Goal: Transaction & Acquisition: Purchase product/service

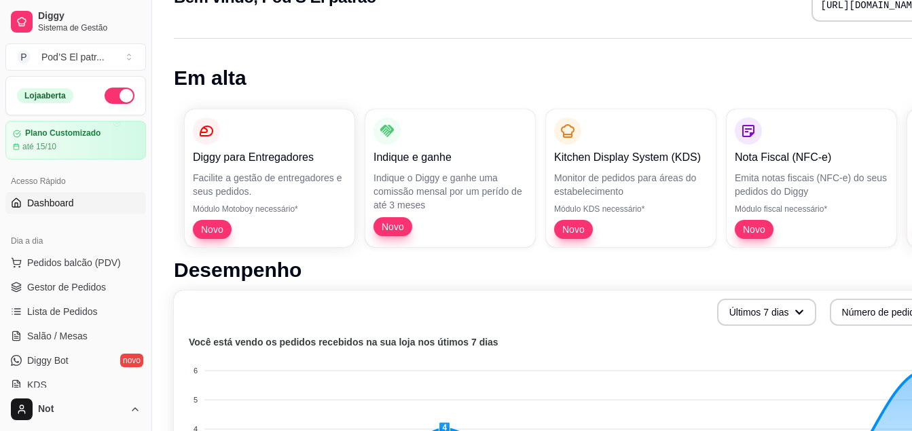
scroll to position [68, 0]
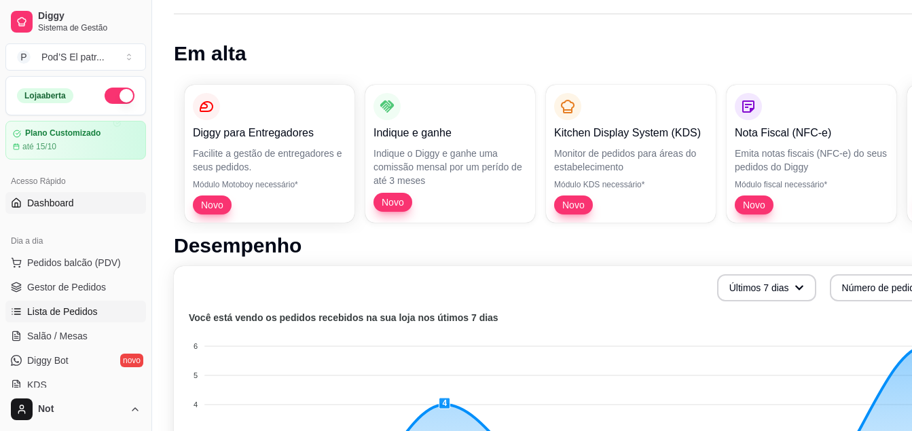
click at [50, 311] on span "Lista de Pedidos" at bounding box center [62, 312] width 71 height 14
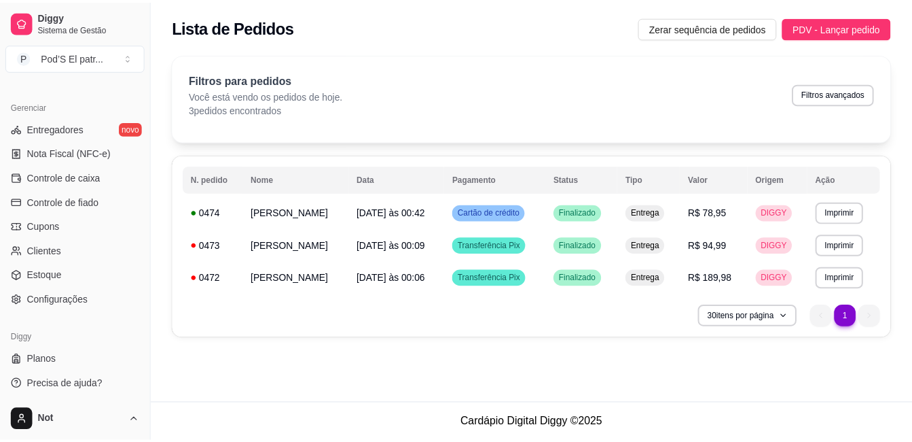
scroll to position [536, 0]
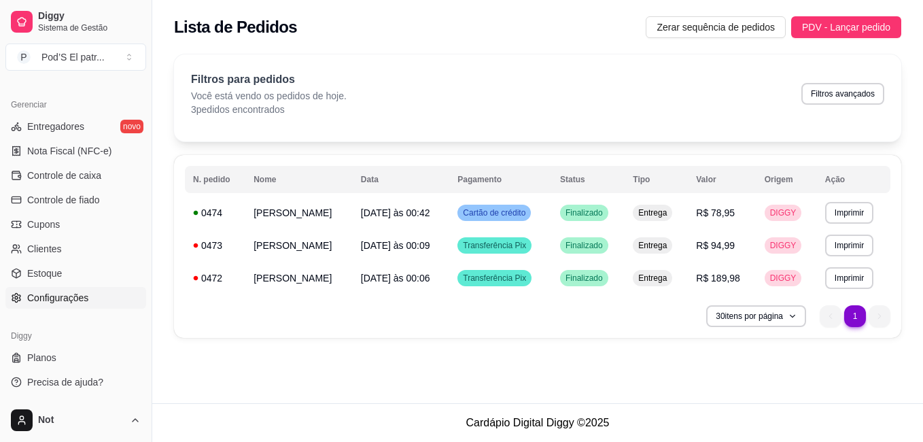
click at [43, 296] on span "Configurações" at bounding box center [57, 298] width 61 height 14
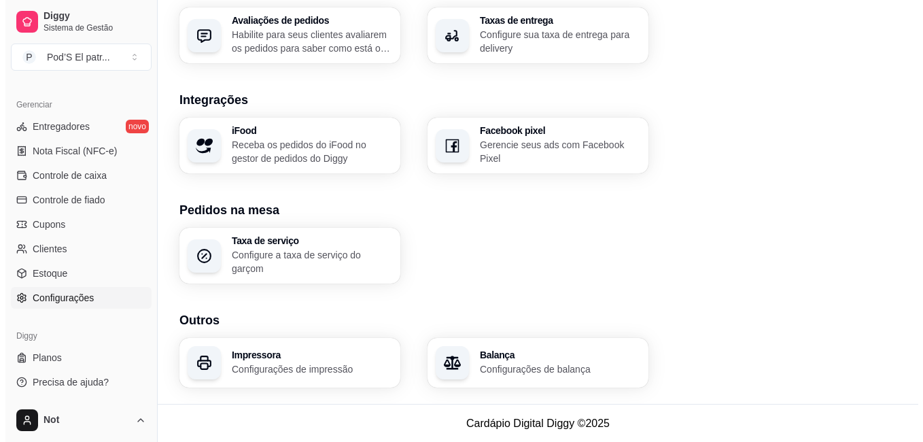
scroll to position [516, 0]
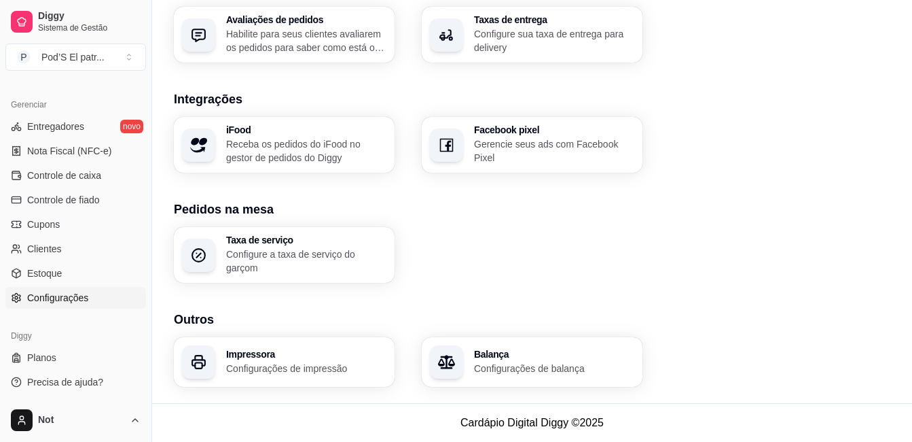
click at [269, 358] on h3 "Impressora" at bounding box center [306, 354] width 160 height 10
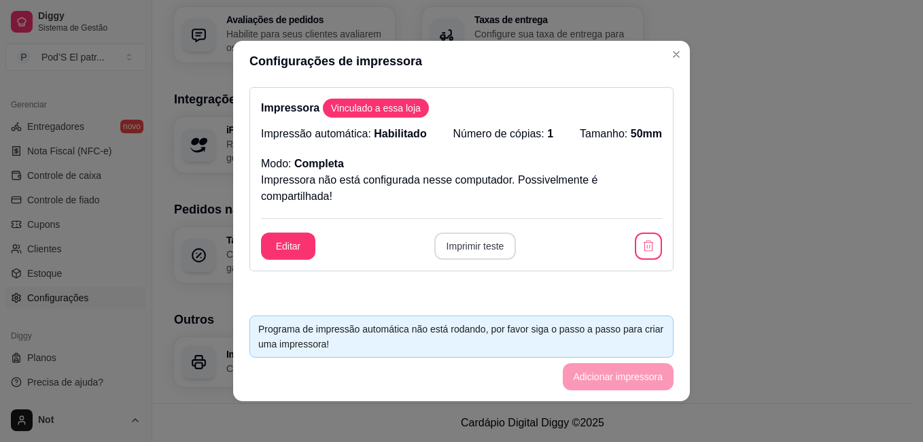
click at [478, 240] on button "Imprimir teste" at bounding box center [475, 245] width 82 height 27
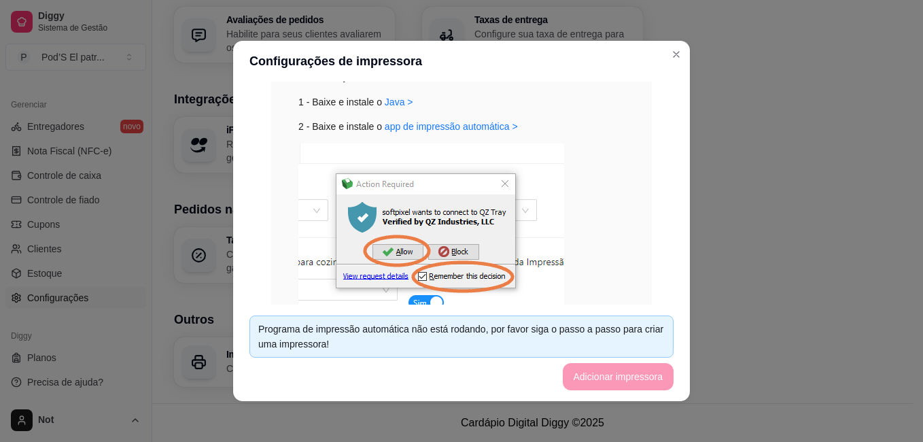
scroll to position [408, 0]
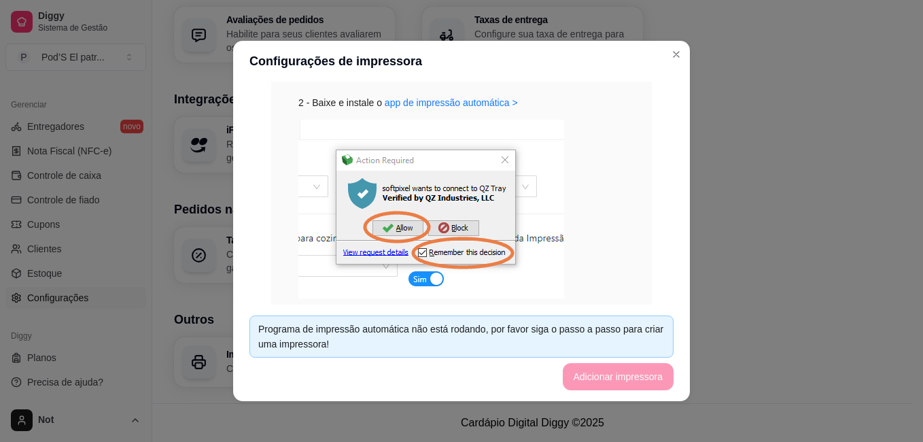
click at [428, 278] on img at bounding box center [431, 209] width 266 height 179
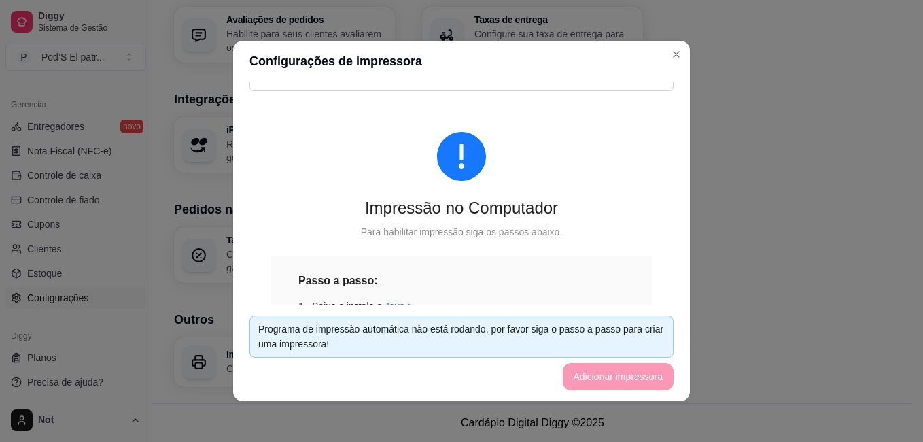
scroll to position [0, 0]
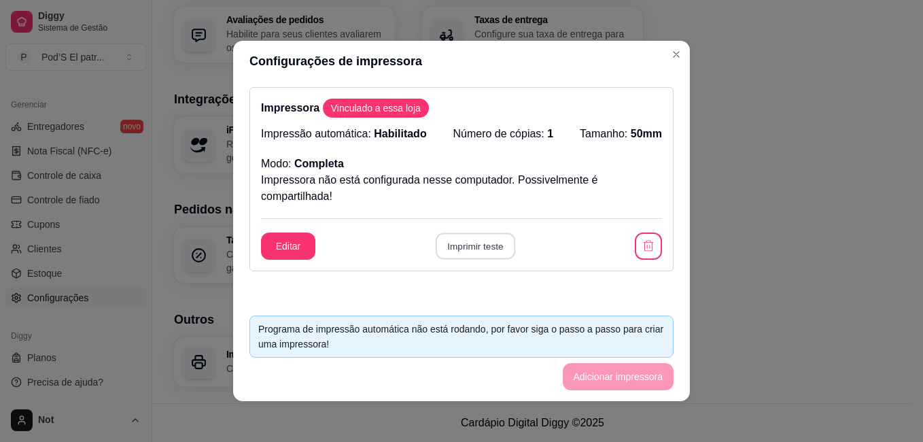
click at [486, 238] on button "Imprimir teste" at bounding box center [474, 246] width 79 height 26
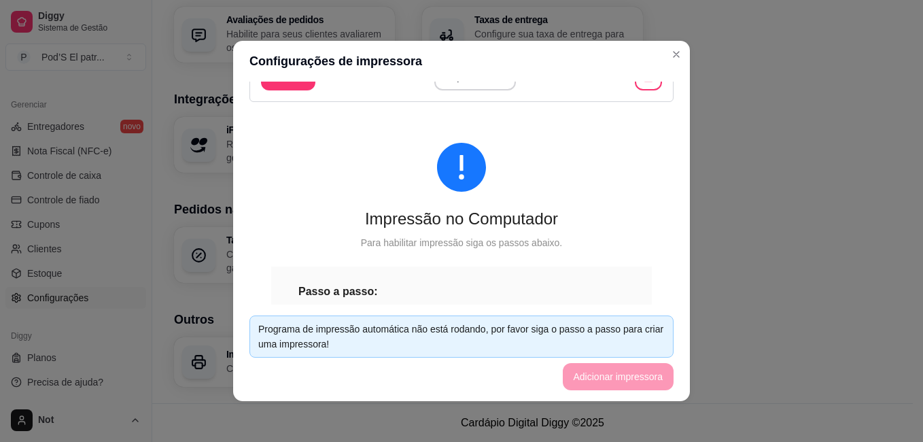
scroll to position [68, 0]
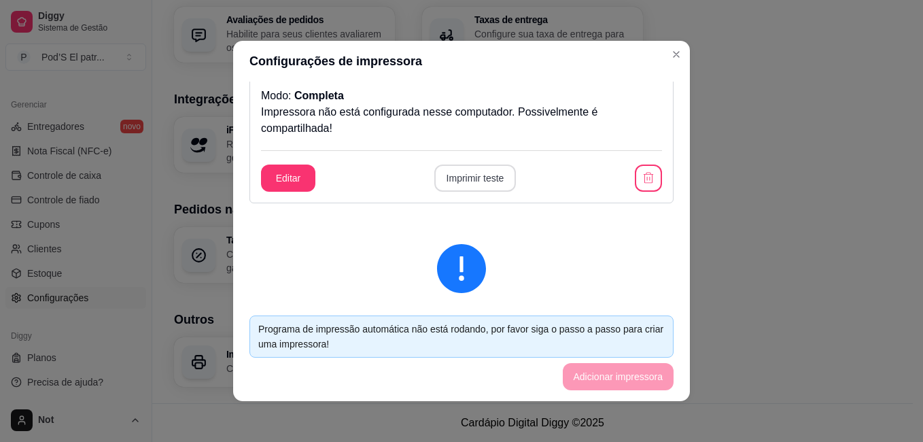
click at [484, 181] on button "Imprimir teste" at bounding box center [475, 177] width 82 height 27
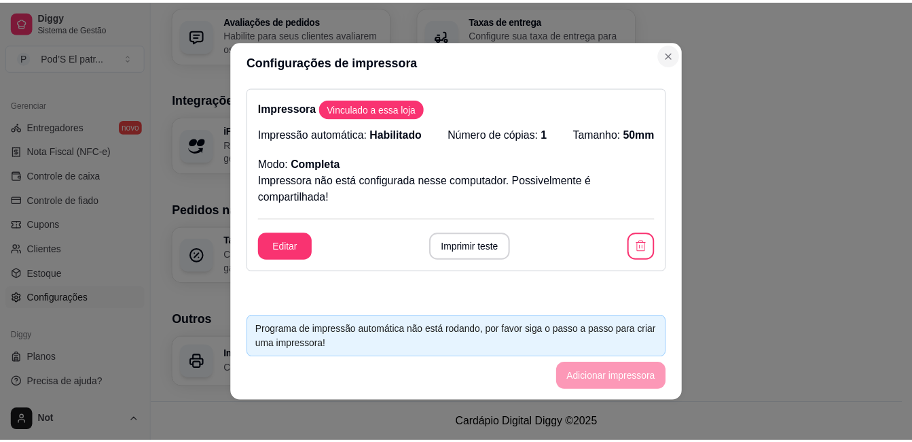
scroll to position [510, 0]
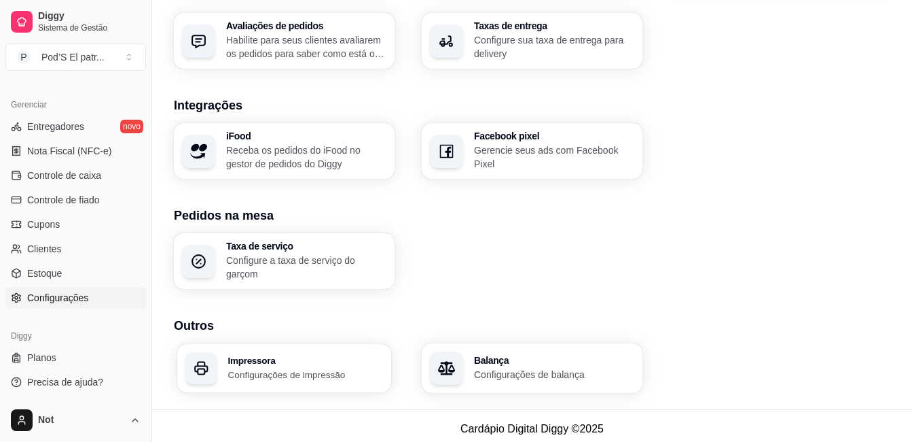
click at [268, 357] on h3 "Impressora" at bounding box center [306, 360] width 156 height 10
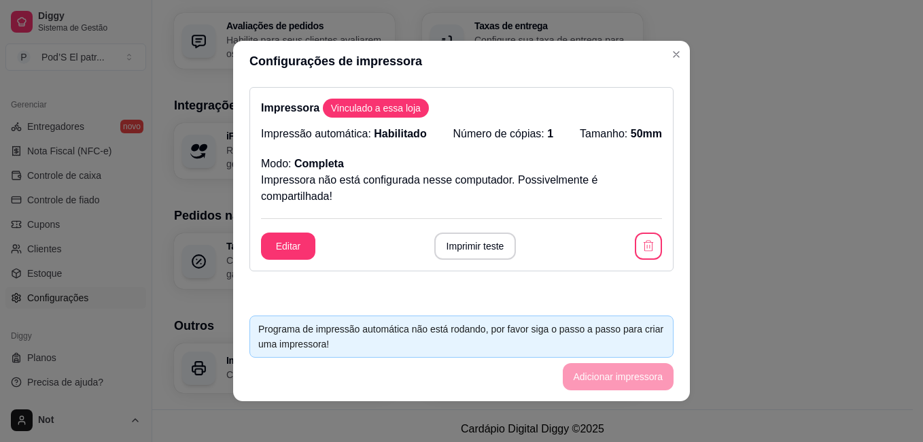
click at [570, 374] on footer "Programa de impressão automática não está rodando, por favor siga o passo a pas…" at bounding box center [461, 352] width 457 height 96
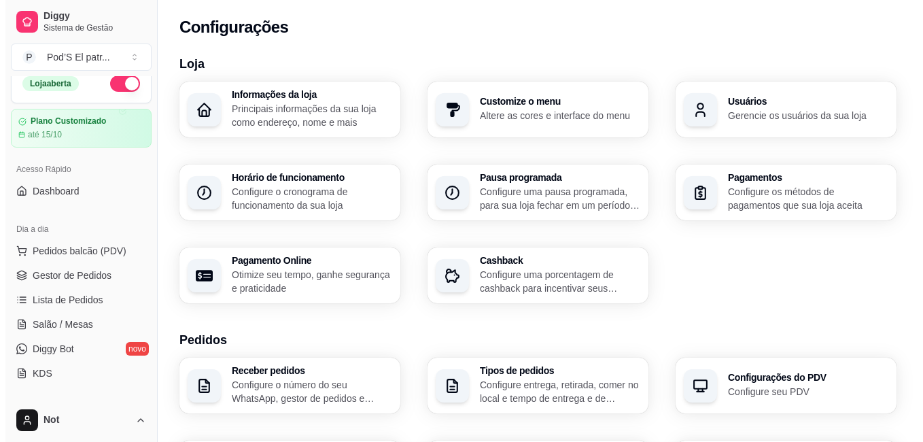
scroll to position [0, 0]
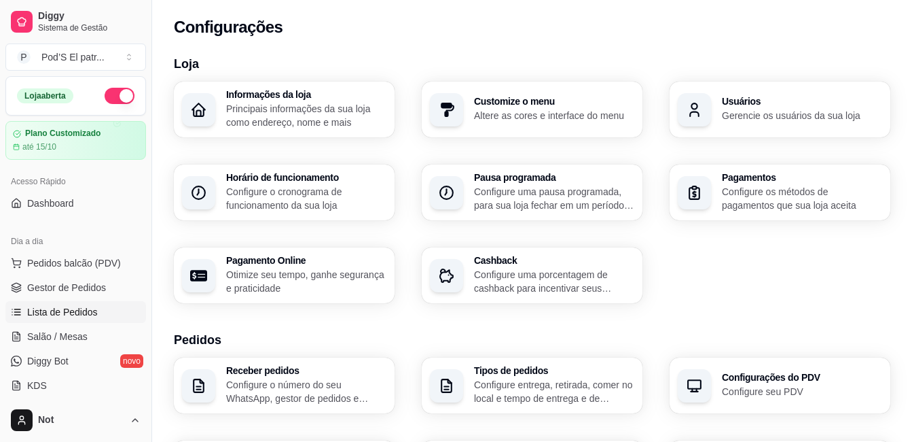
click at [85, 313] on span "Lista de Pedidos" at bounding box center [62, 312] width 71 height 14
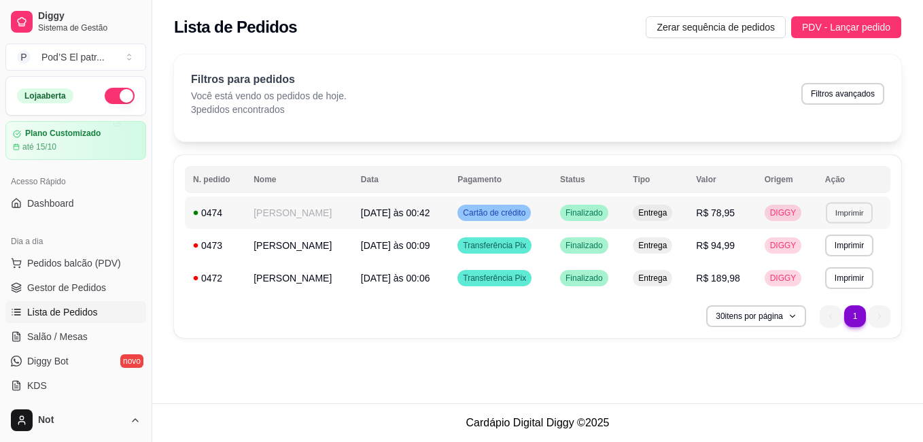
click at [848, 208] on button "Imprimir" at bounding box center [848, 212] width 47 height 21
click at [824, 261] on button "Impressora" at bounding box center [821, 259] width 95 height 21
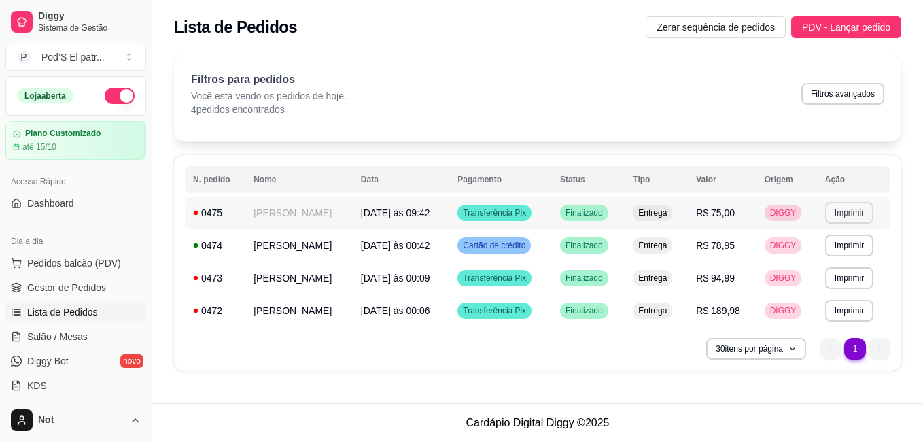
click at [850, 211] on button "Imprimir" at bounding box center [849, 213] width 48 height 22
click at [823, 262] on button "Impressora" at bounding box center [823, 260] width 99 height 22
click at [838, 211] on button "Imprimir" at bounding box center [849, 213] width 48 height 22
click at [821, 258] on button "Impressora" at bounding box center [822, 259] width 95 height 21
click at [852, 243] on button "Imprimir" at bounding box center [848, 244] width 47 height 21
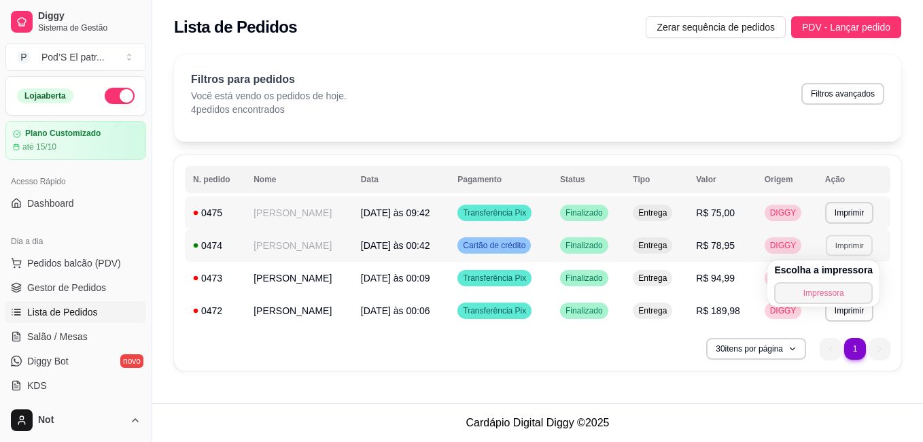
click at [815, 291] on button "Impressora" at bounding box center [823, 293] width 99 height 22
click at [196, 212] on icon at bounding box center [196, 213] width 5 height 5
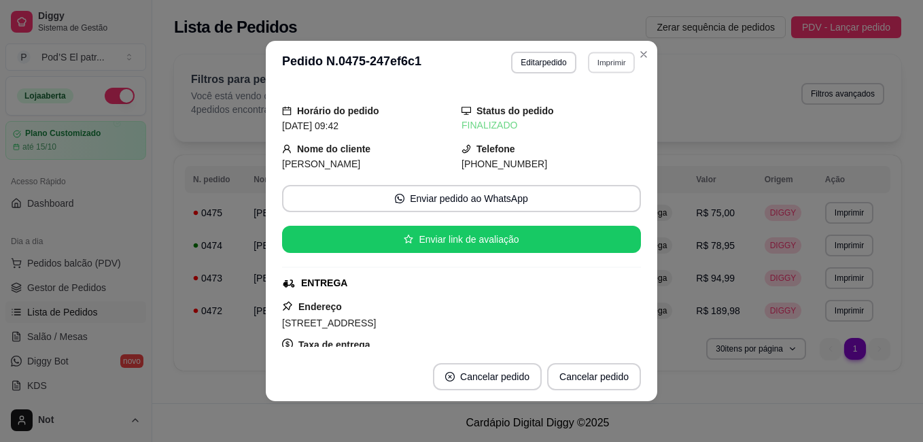
click at [588, 59] on button "Imprimir" at bounding box center [611, 62] width 47 height 21
click at [565, 109] on button "Impressora" at bounding box center [582, 110] width 99 height 22
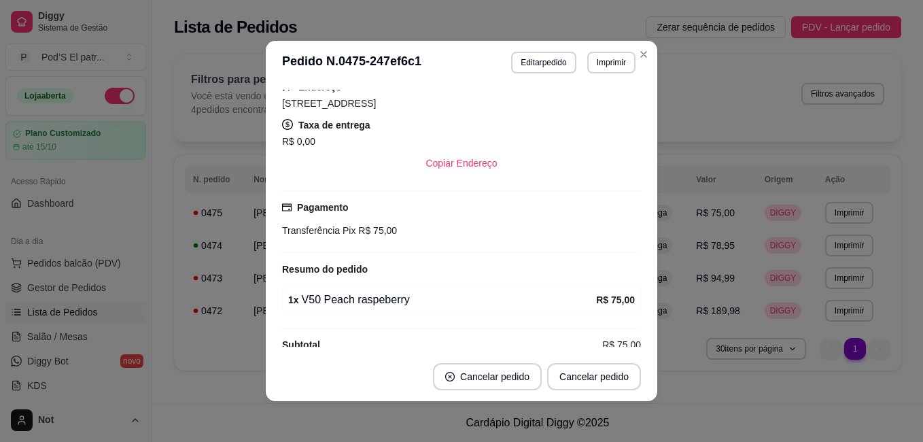
scroll to position [240, 0]
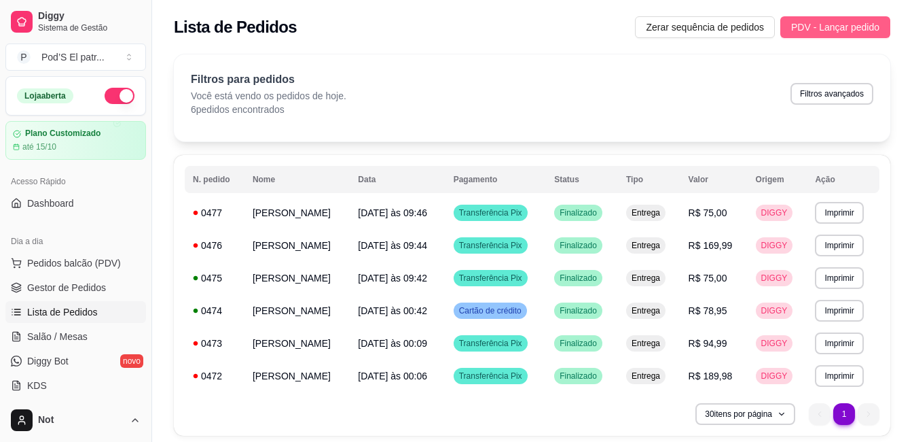
click at [819, 31] on span "PDV - Lançar pedido" at bounding box center [835, 27] width 88 height 15
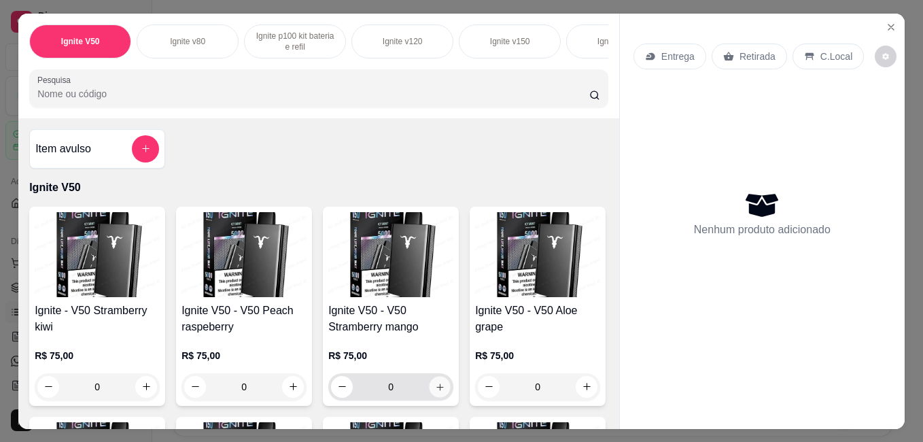
click at [435, 391] on icon "increase-product-quantity" at bounding box center [440, 386] width 10 height 10
type input "1"
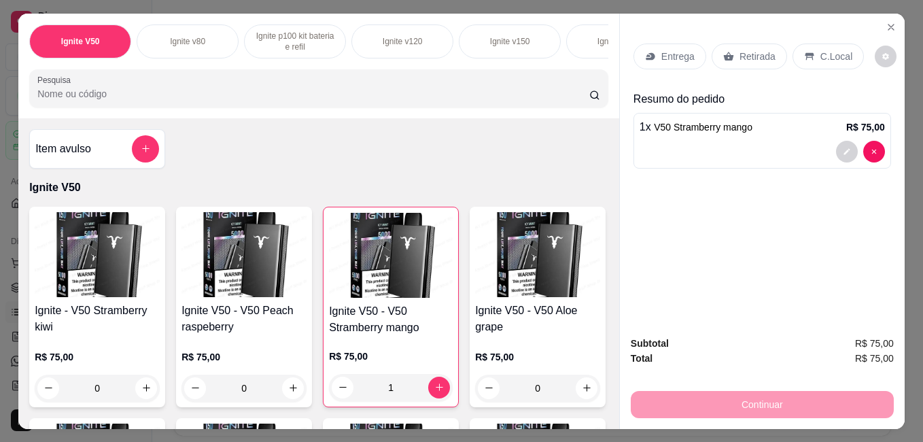
click at [757, 397] on div "Continuar" at bounding box center [761, 402] width 263 height 31
click at [661, 50] on p "Entrega" at bounding box center [677, 57] width 33 height 14
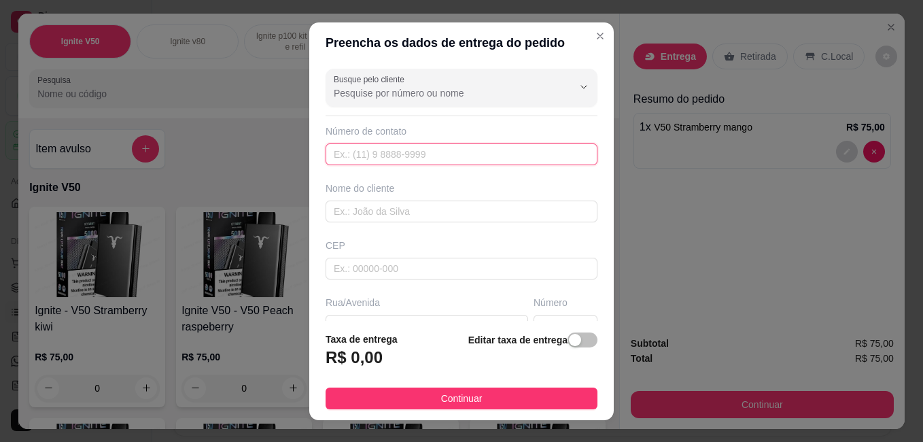
click at [452, 155] on input "text" at bounding box center [461, 154] width 272 height 22
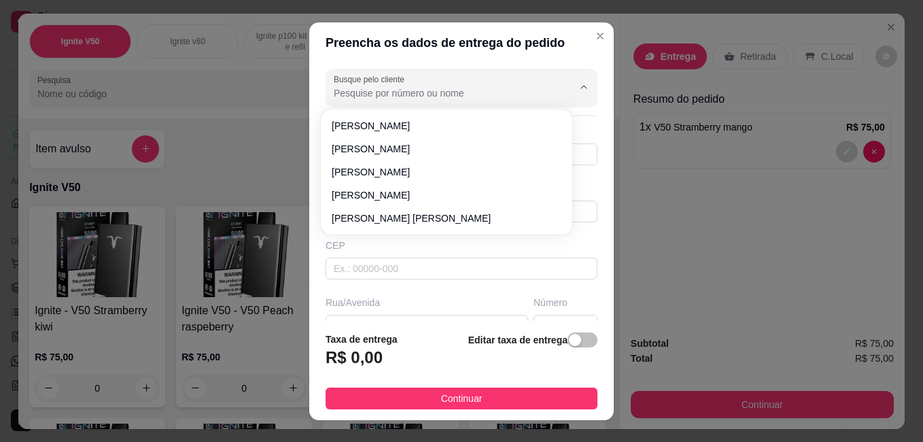
click at [425, 92] on input "Busque pelo cliente" at bounding box center [442, 93] width 217 height 14
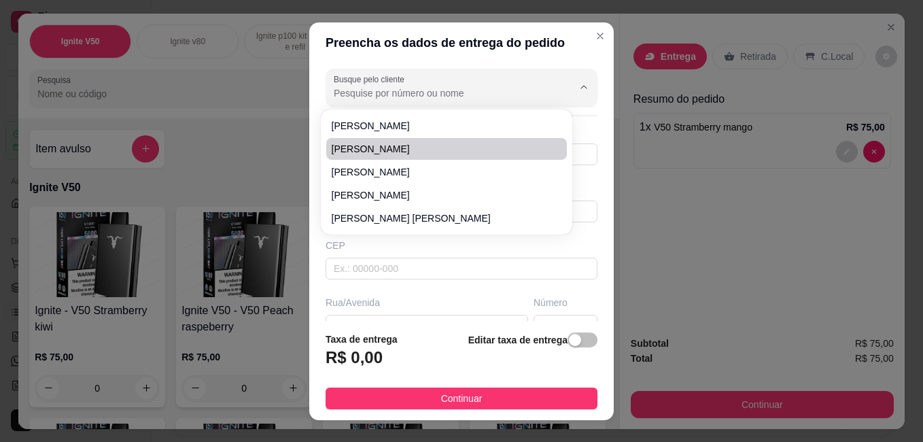
click at [388, 143] on span "[PERSON_NAME]" at bounding box center [440, 149] width 216 height 14
type input "[PERSON_NAME]"
type input "44998017493"
type input "[PERSON_NAME]"
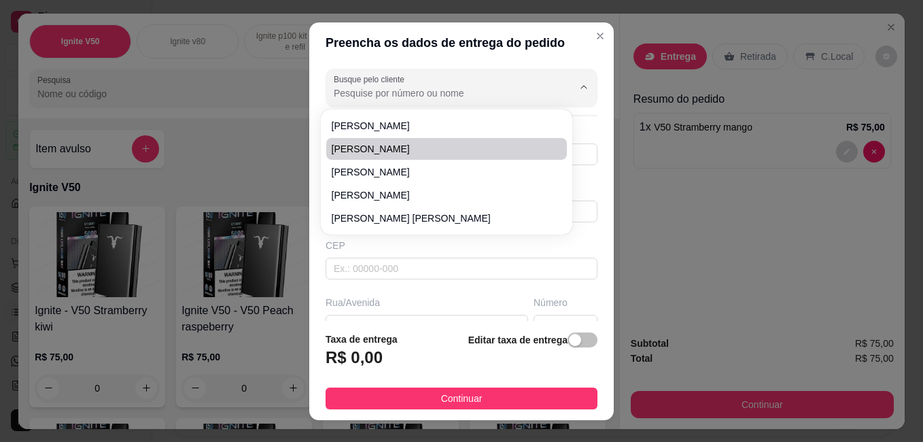
type input "115"
type input "Maringá"
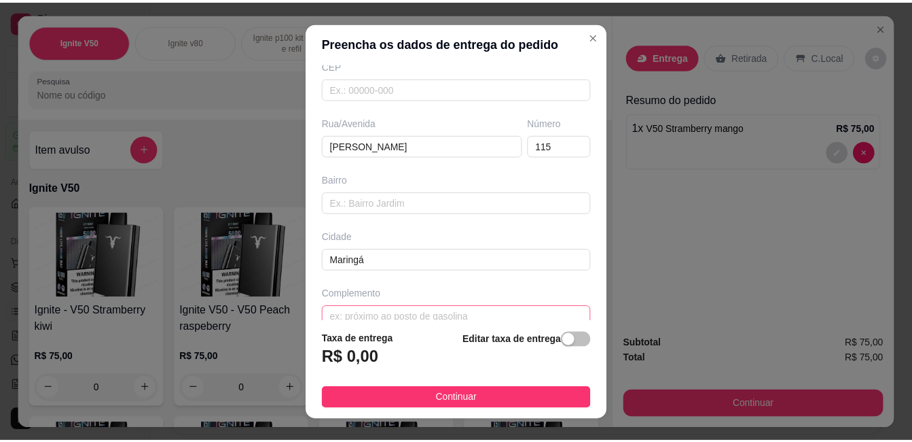
scroll to position [200, 0]
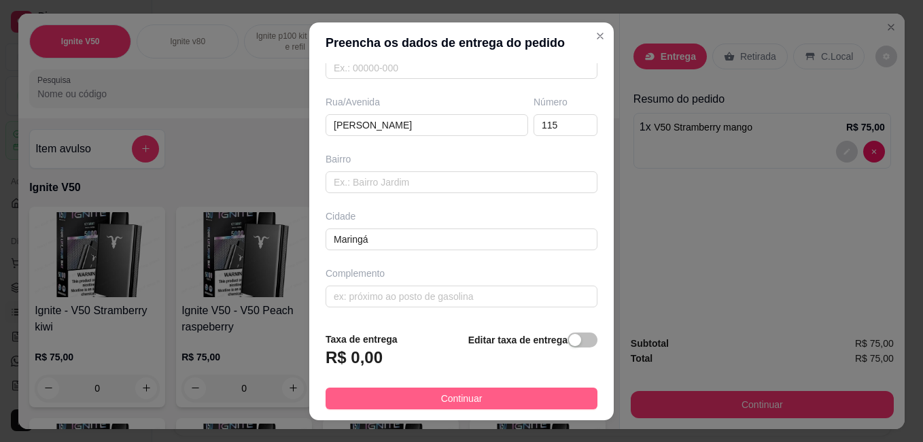
click at [469, 395] on span "Continuar" at bounding box center [461, 398] width 41 height 15
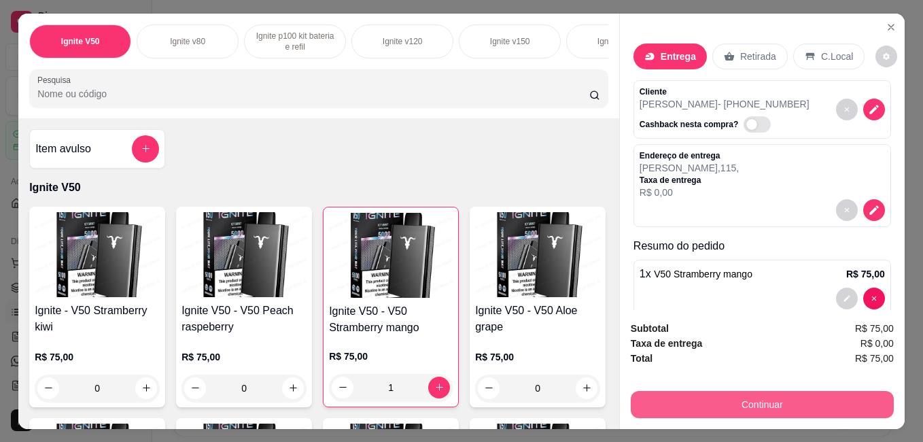
click at [738, 396] on button "Continuar" at bounding box center [761, 404] width 263 height 27
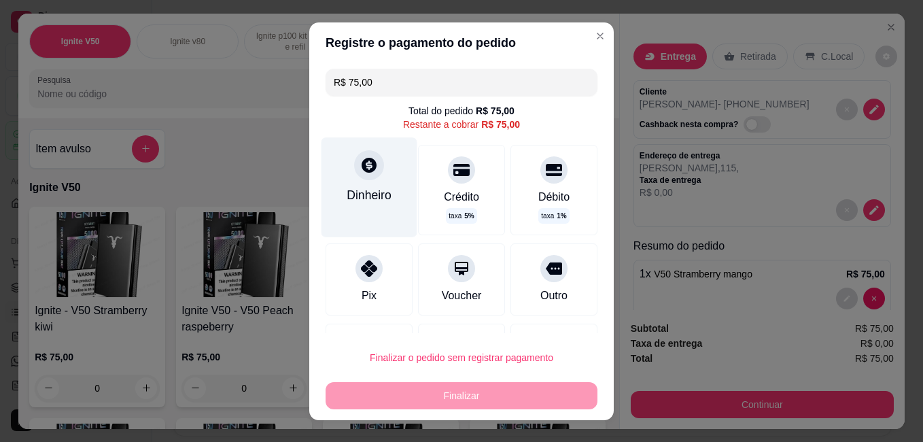
click at [358, 193] on div "Dinheiro" at bounding box center [368, 194] width 45 height 18
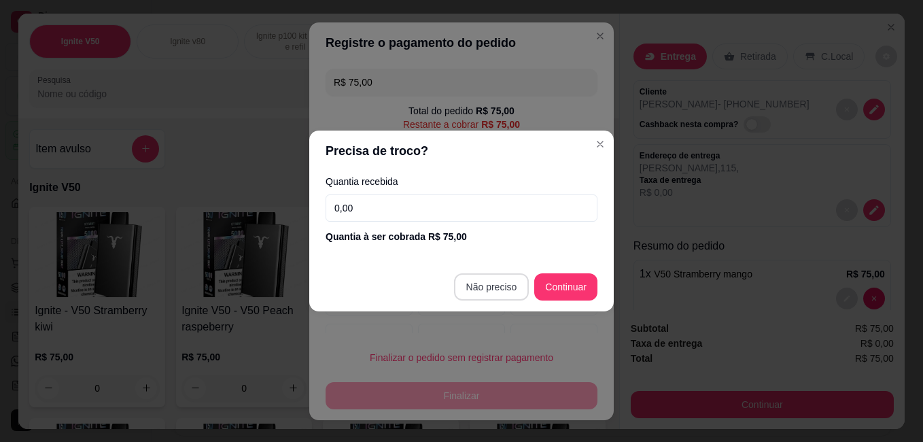
type input "R$ 0,00"
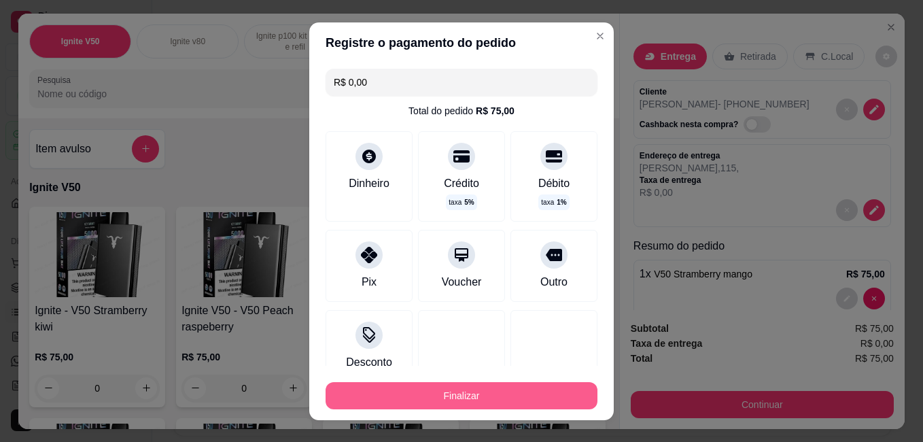
click at [476, 397] on button "Finalizar" at bounding box center [461, 395] width 272 height 27
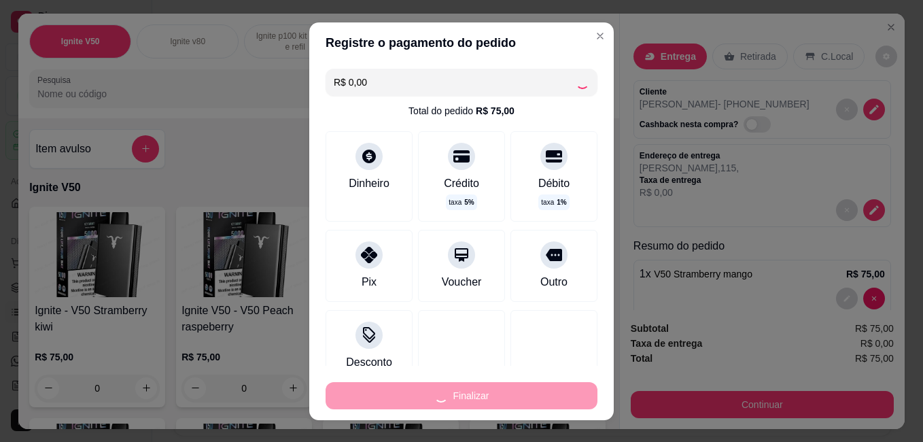
type input "0"
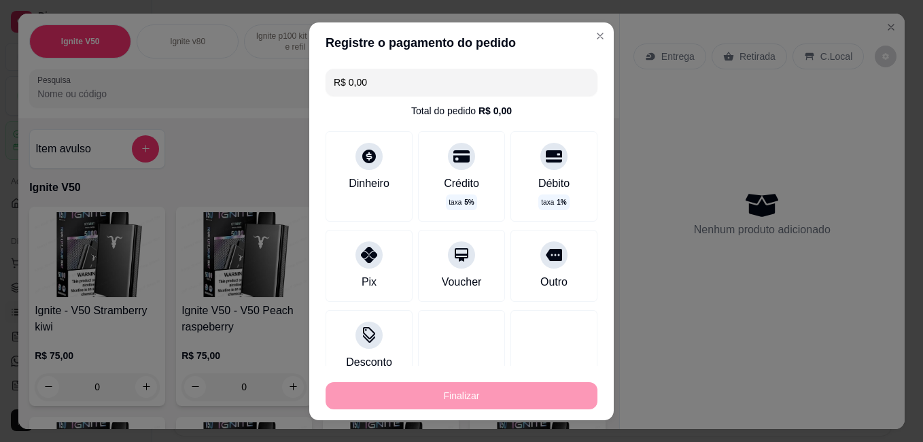
type input "-R$ 75,00"
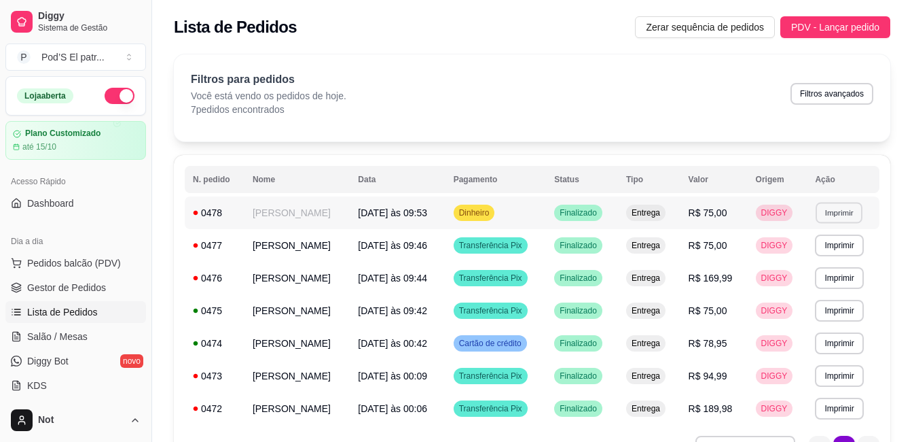
click at [825, 213] on button "Imprimir" at bounding box center [840, 212] width 47 height 21
click at [800, 264] on button "Impressora" at bounding box center [813, 259] width 95 height 21
